Goal: Information Seeking & Learning: Check status

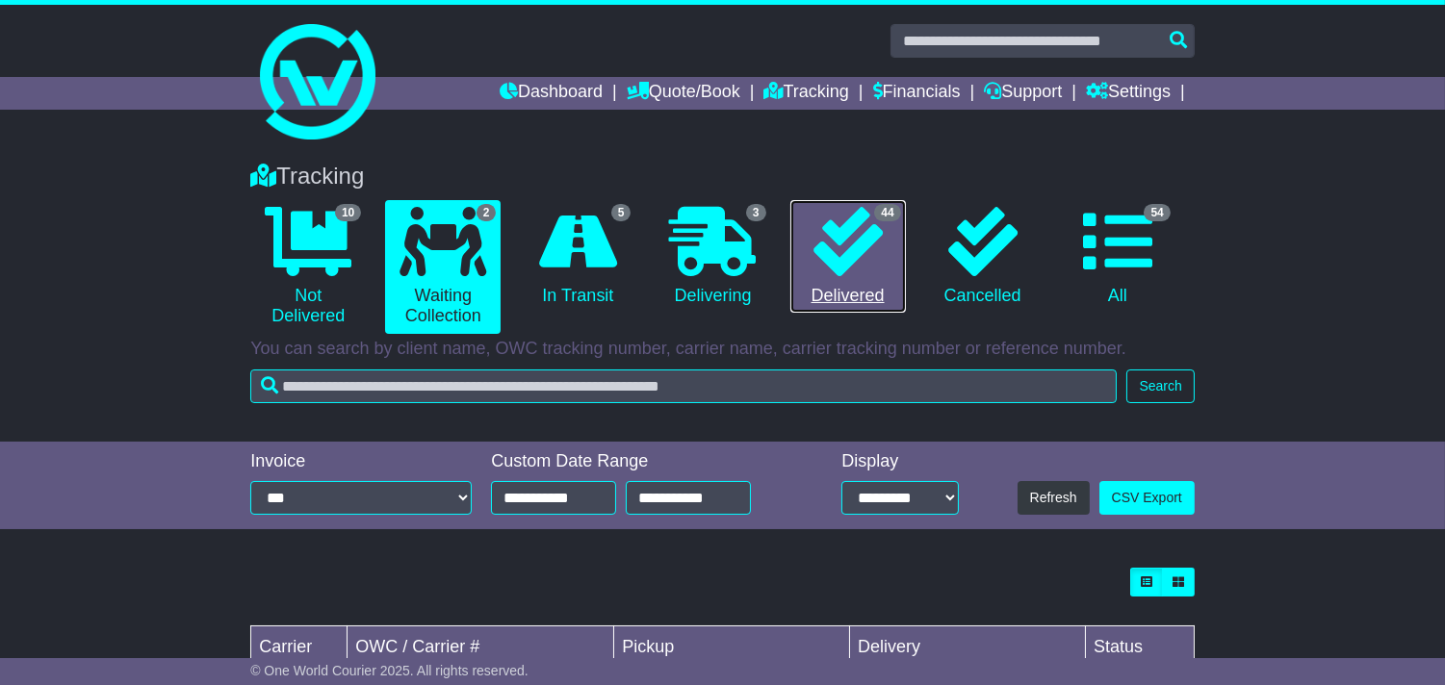
click at [791, 290] on link "44 Delivered" at bounding box center [847, 257] width 115 height 114
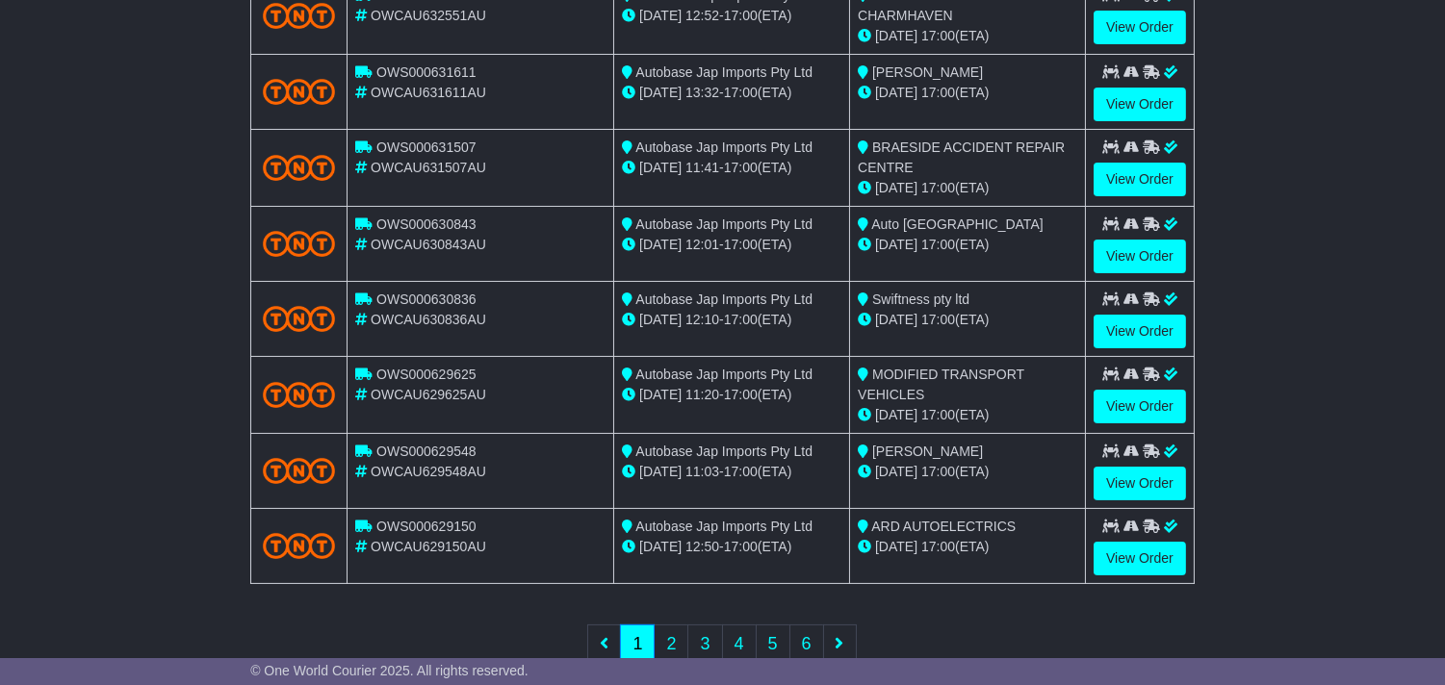
scroll to position [743, 0]
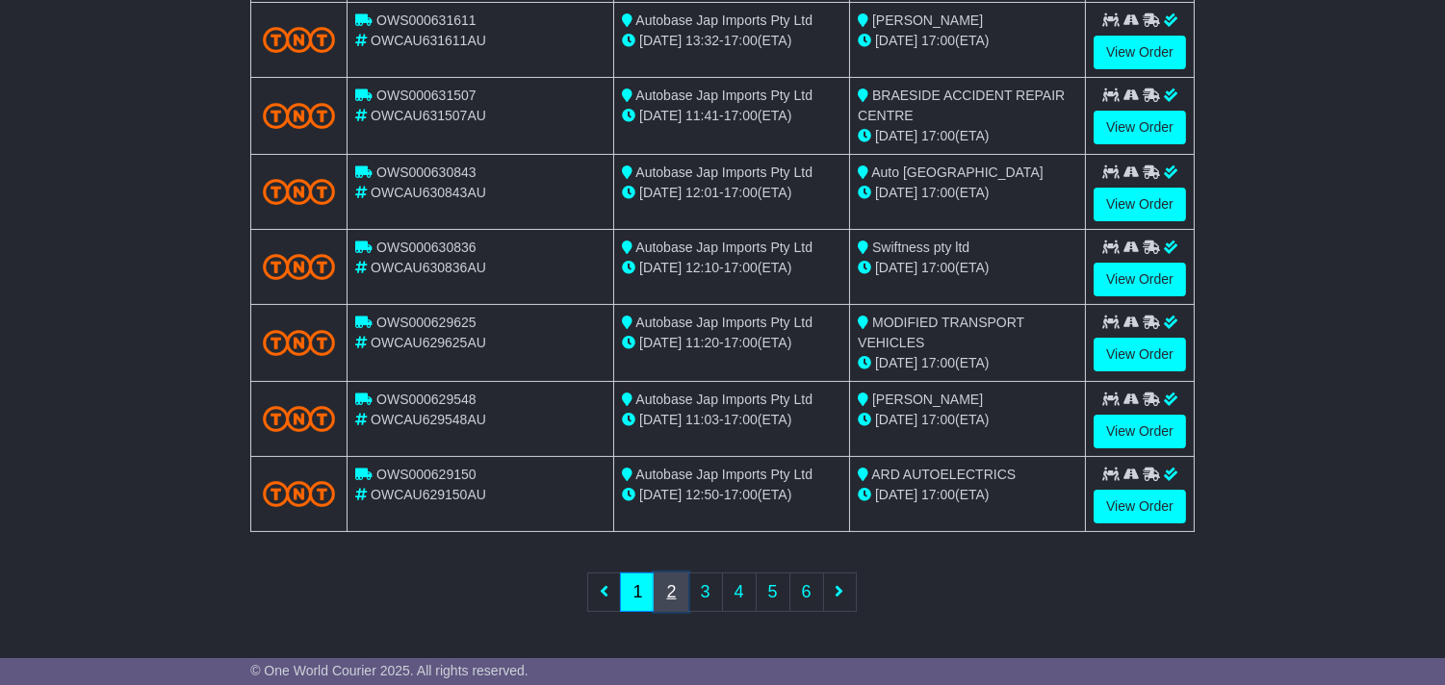
click at [674, 583] on link "2" at bounding box center [670, 592] width 35 height 39
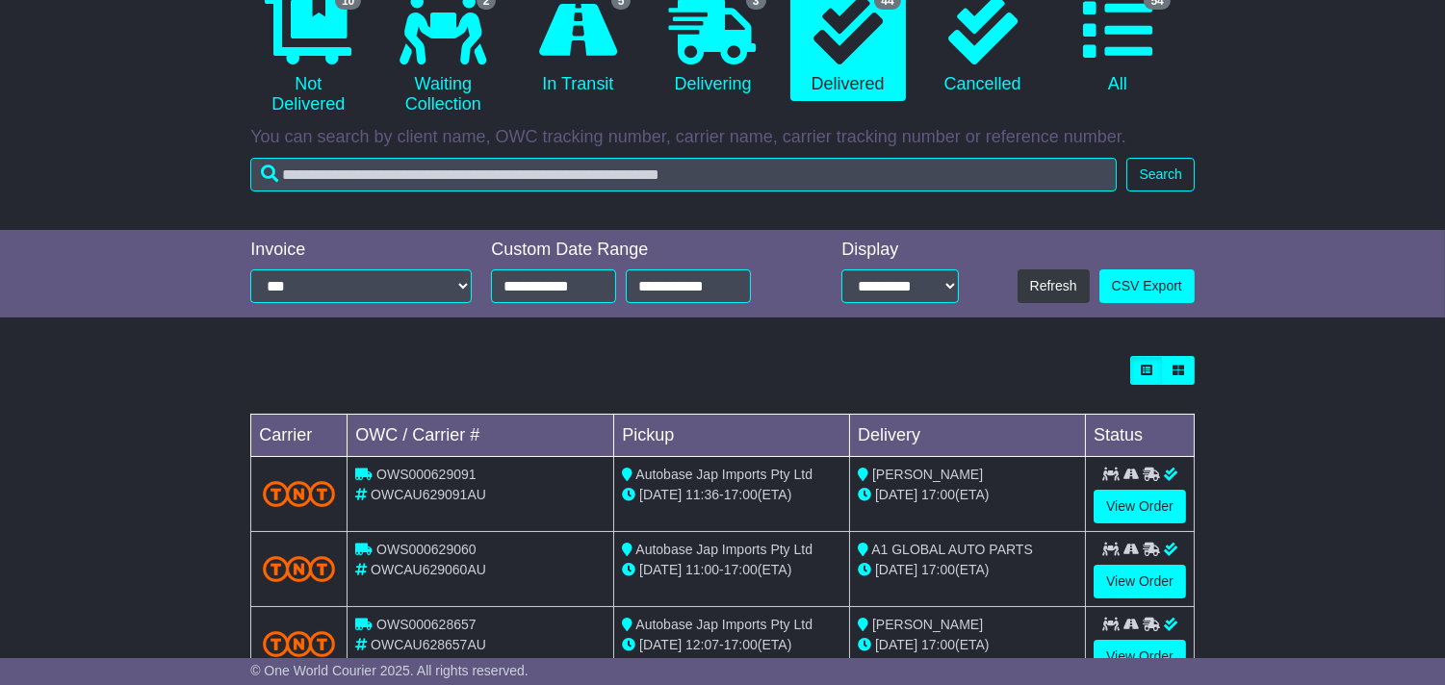
scroll to position [206, 0]
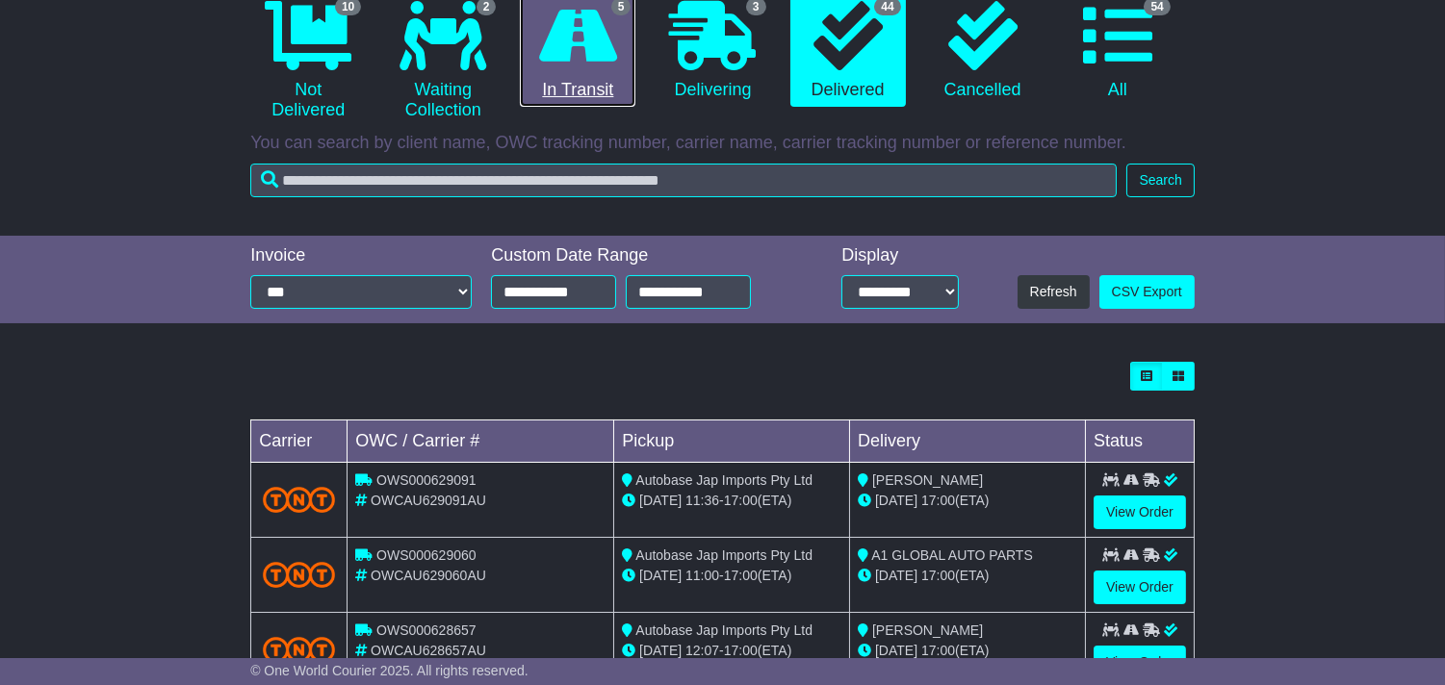
click at [606, 100] on link "5 In Transit" at bounding box center [577, 51] width 115 height 114
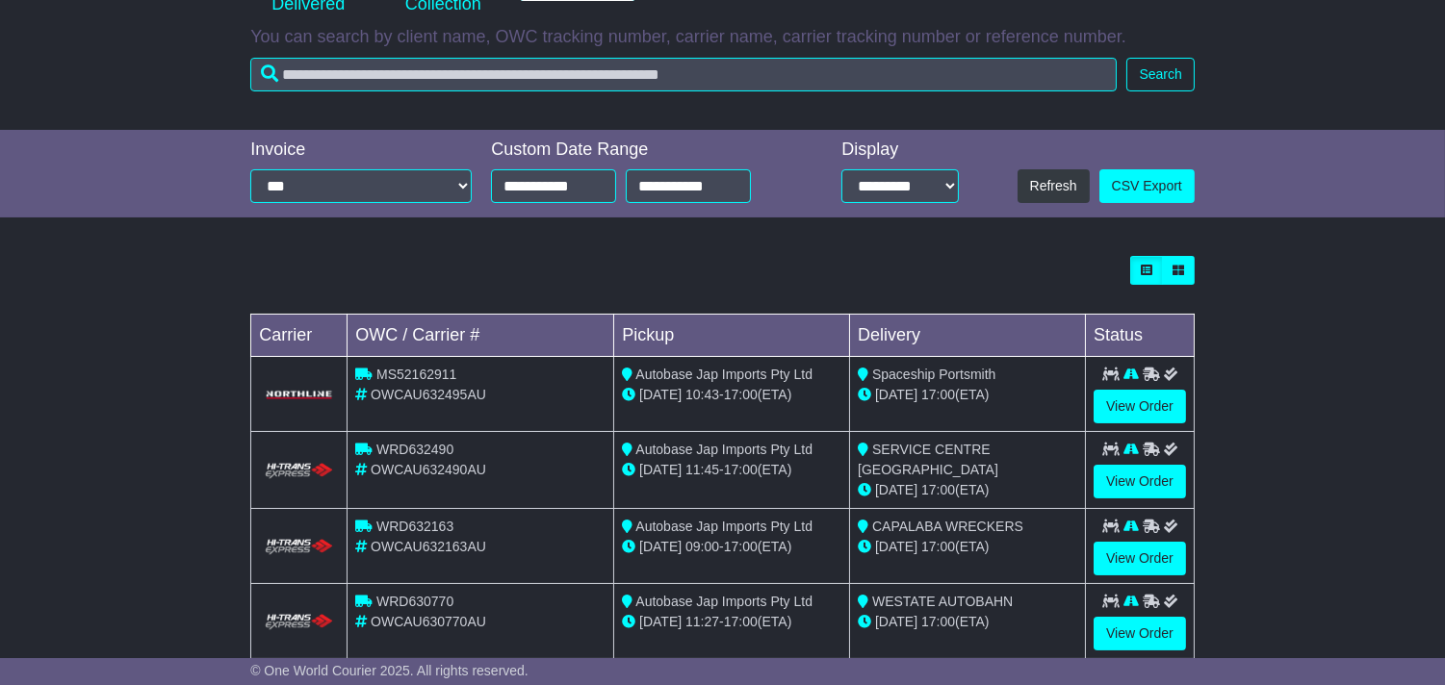
scroll to position [428, 0]
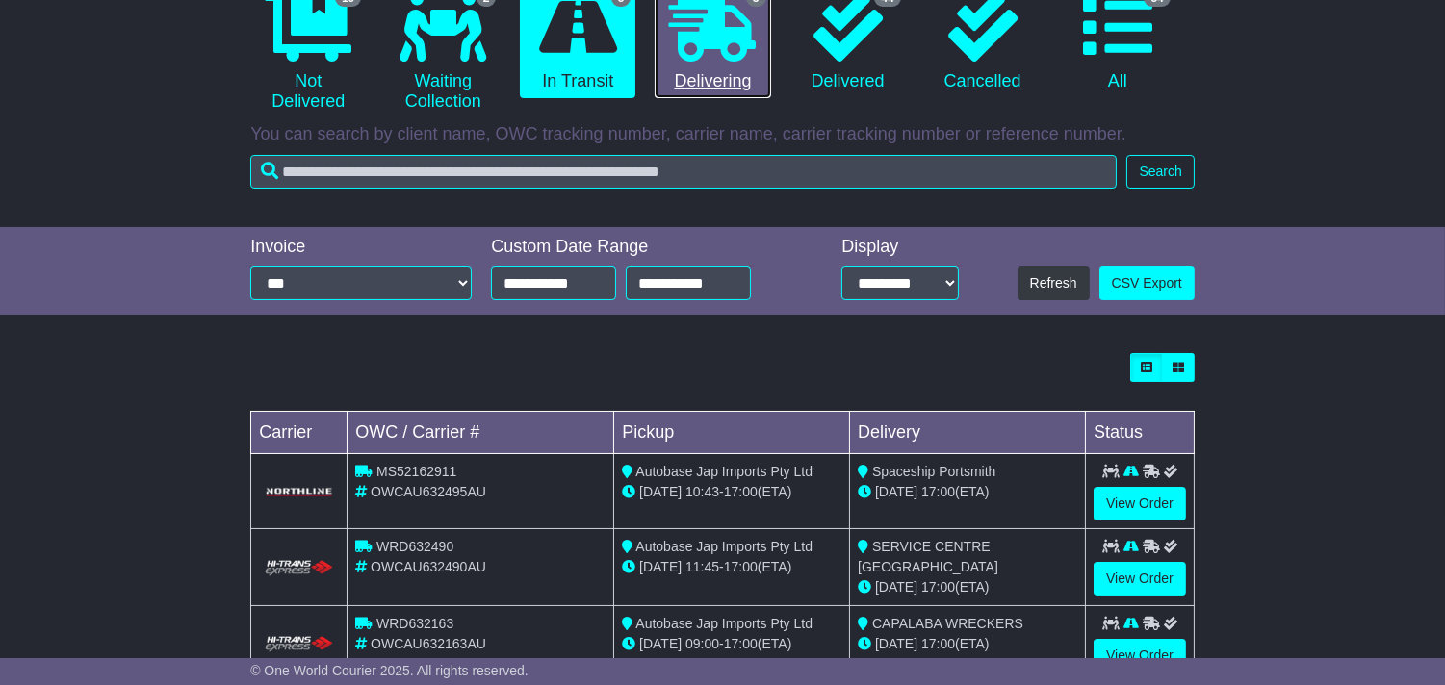
click at [726, 93] on link "3 Delivering" at bounding box center [711, 43] width 115 height 114
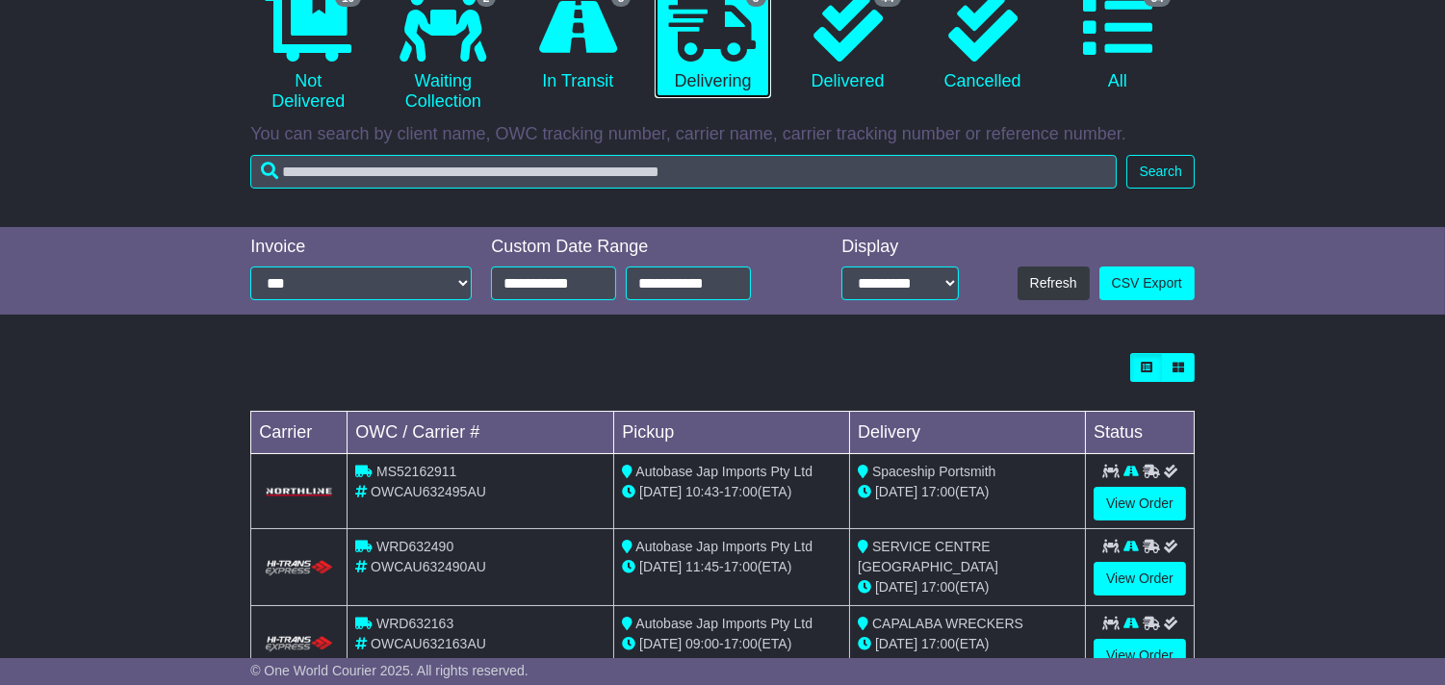
scroll to position [202, 0]
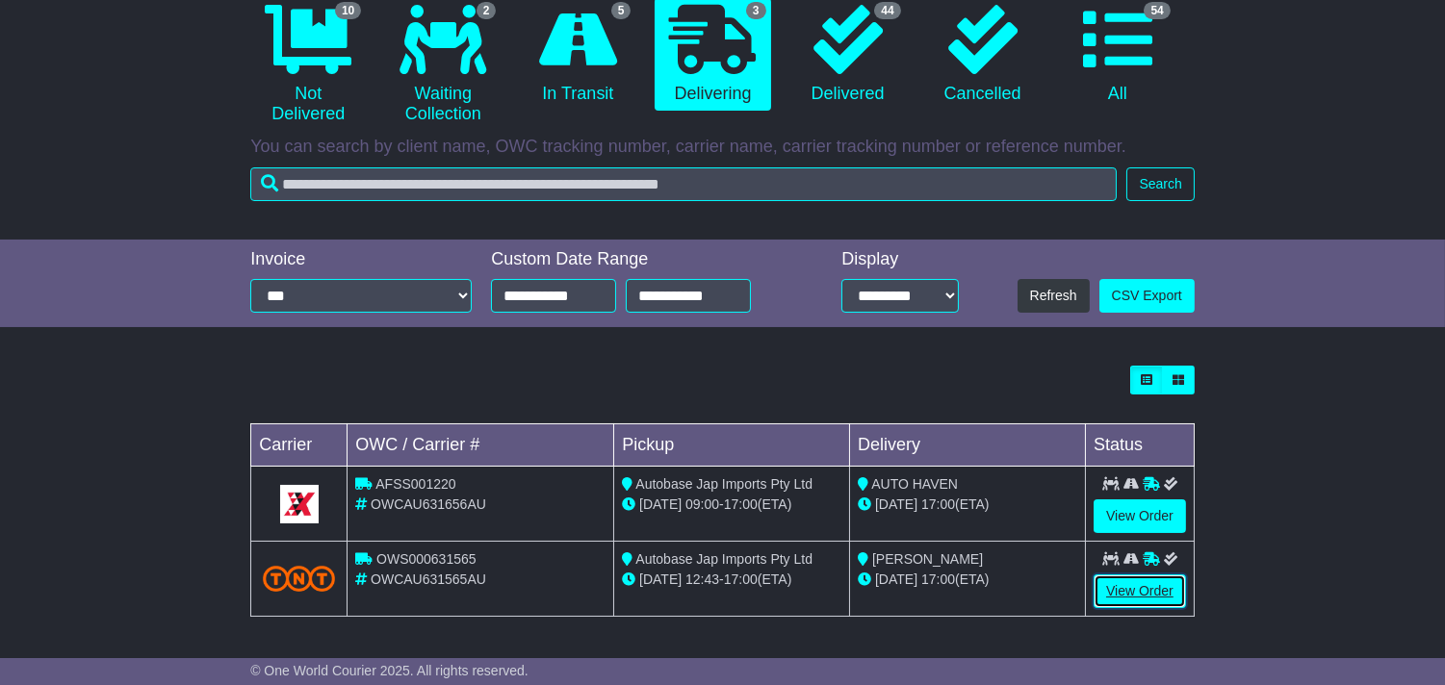
click at [1114, 579] on link "View Order" at bounding box center [1139, 592] width 92 height 34
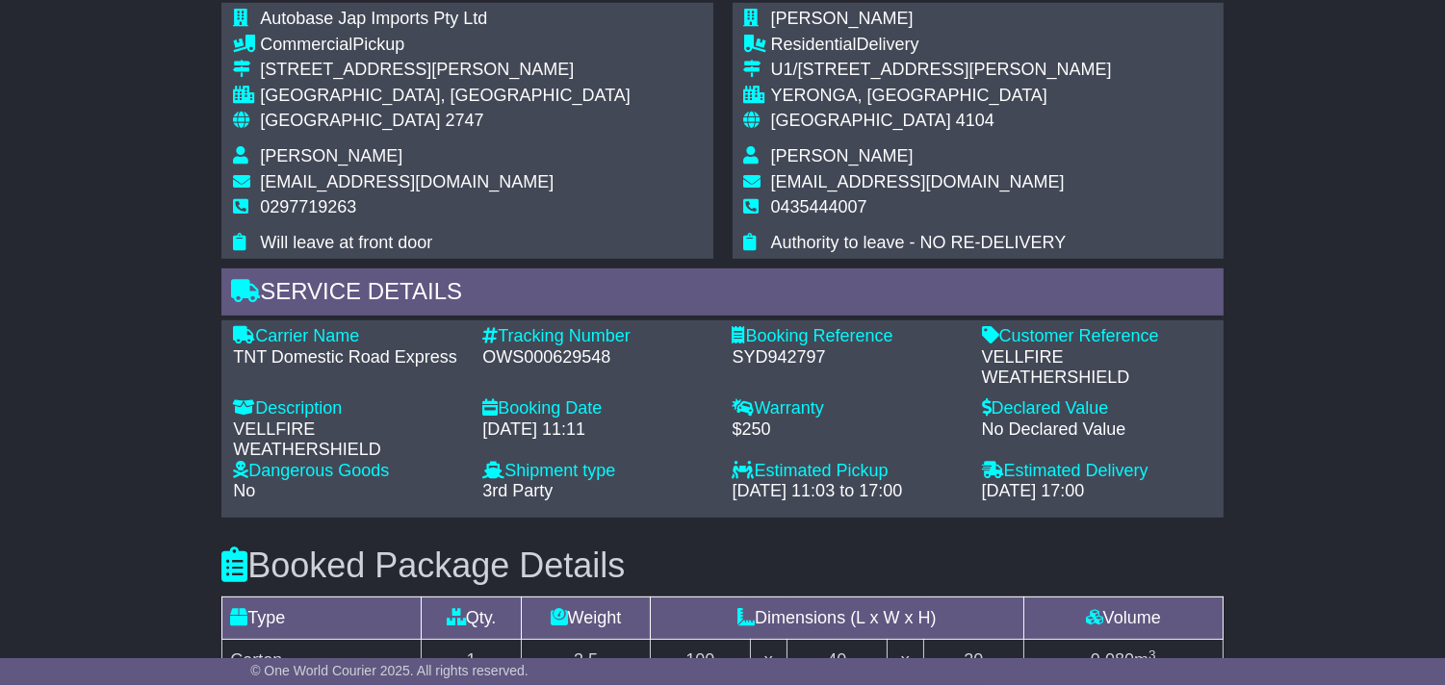
scroll to position [1176, 0]
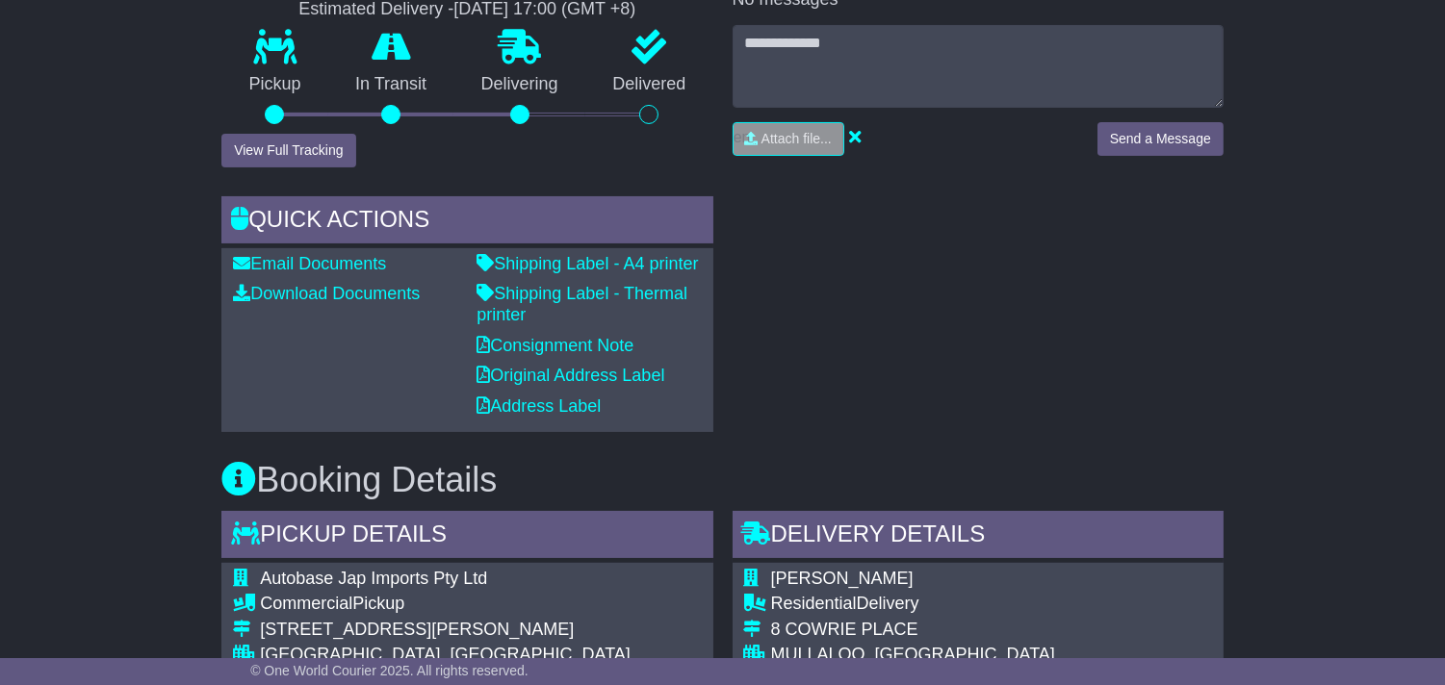
scroll to position [541, 0]
